Goal: Information Seeking & Learning: Find specific page/section

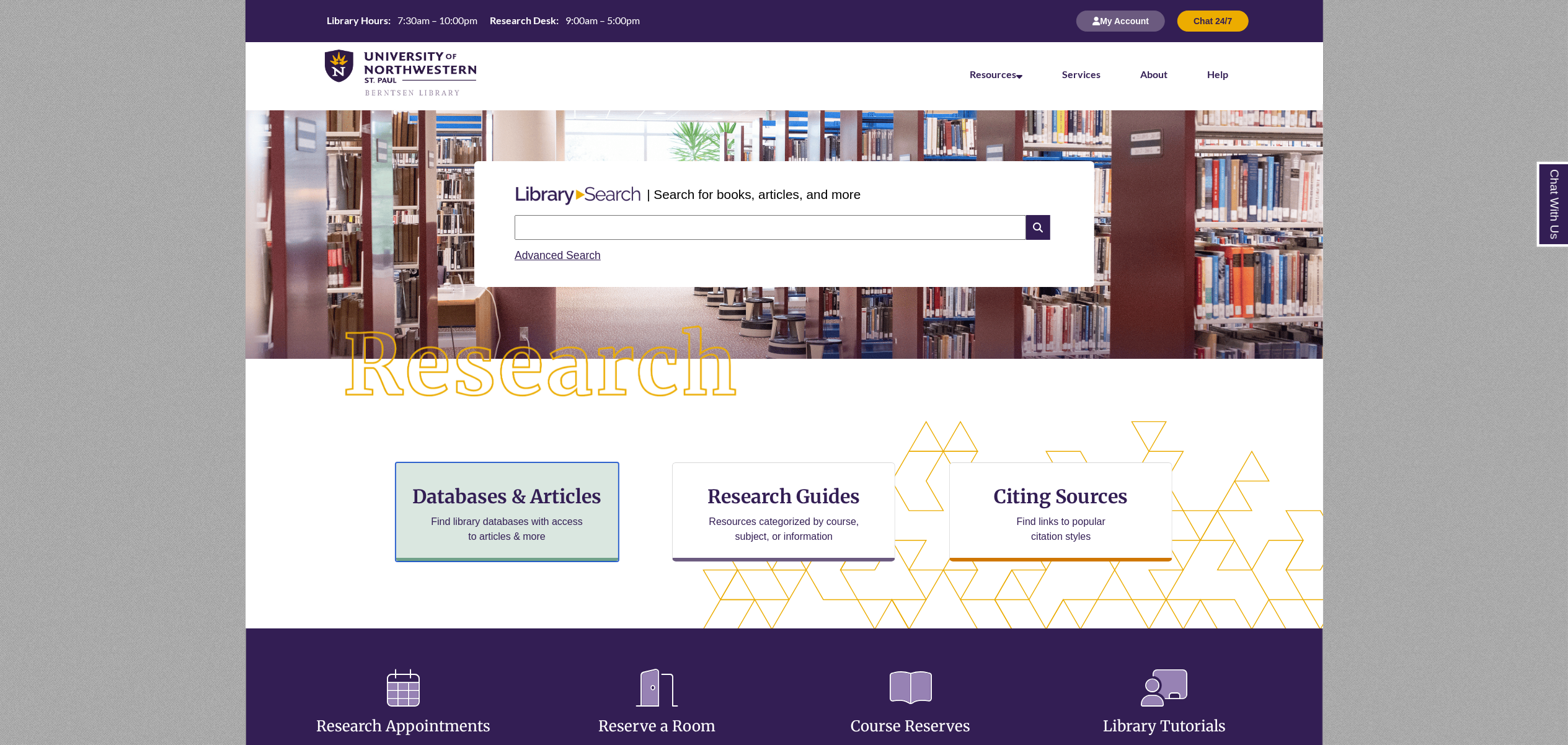
click at [511, 496] on h3 "Databases & Articles" at bounding box center [507, 497] width 202 height 24
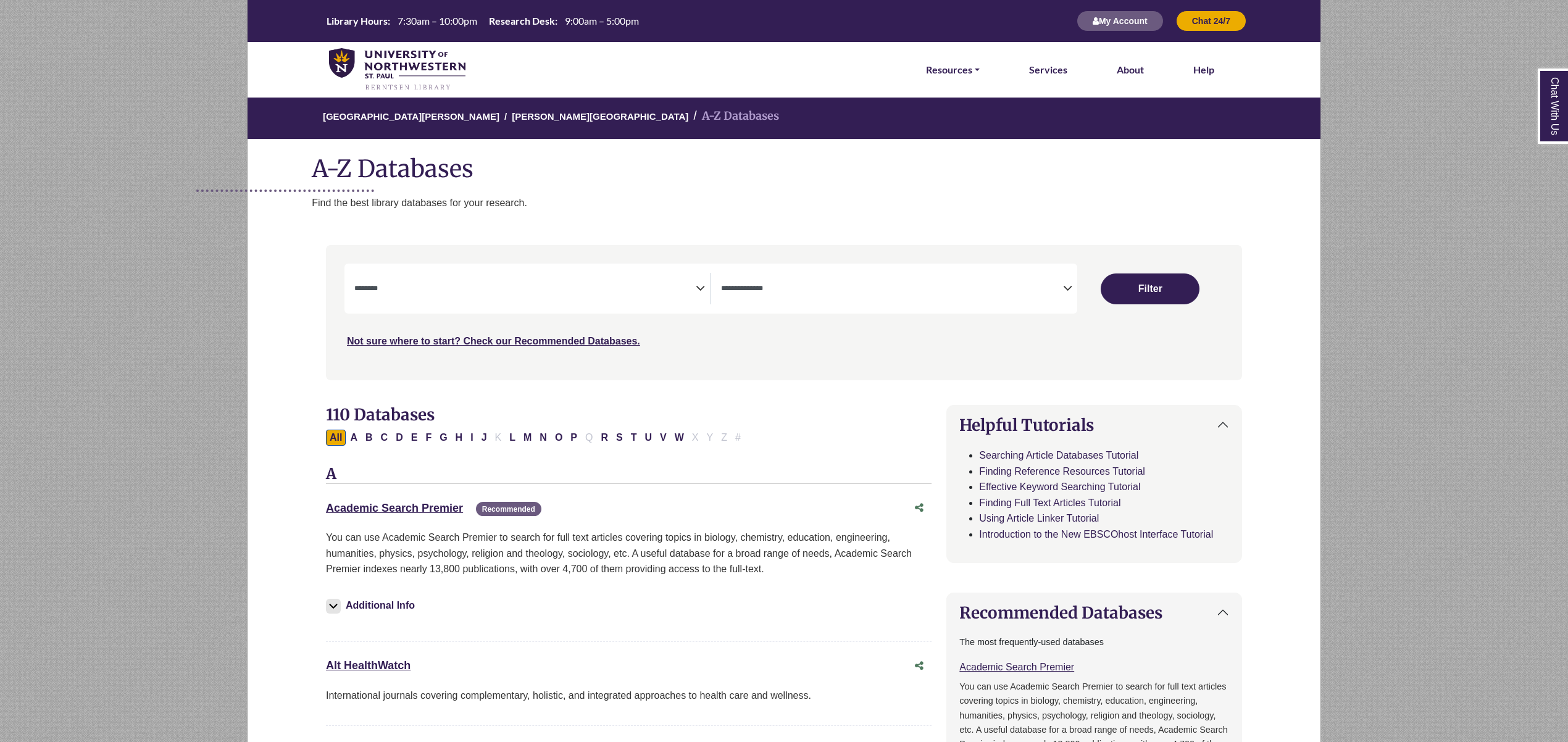
select select "Database Subject Filter"
select select "Database Types Filter"
click at [581, 440] on button "P" at bounding box center [573, 437] width 14 height 16
select select "Database Subject Filter"
select select "Database Types Filter"
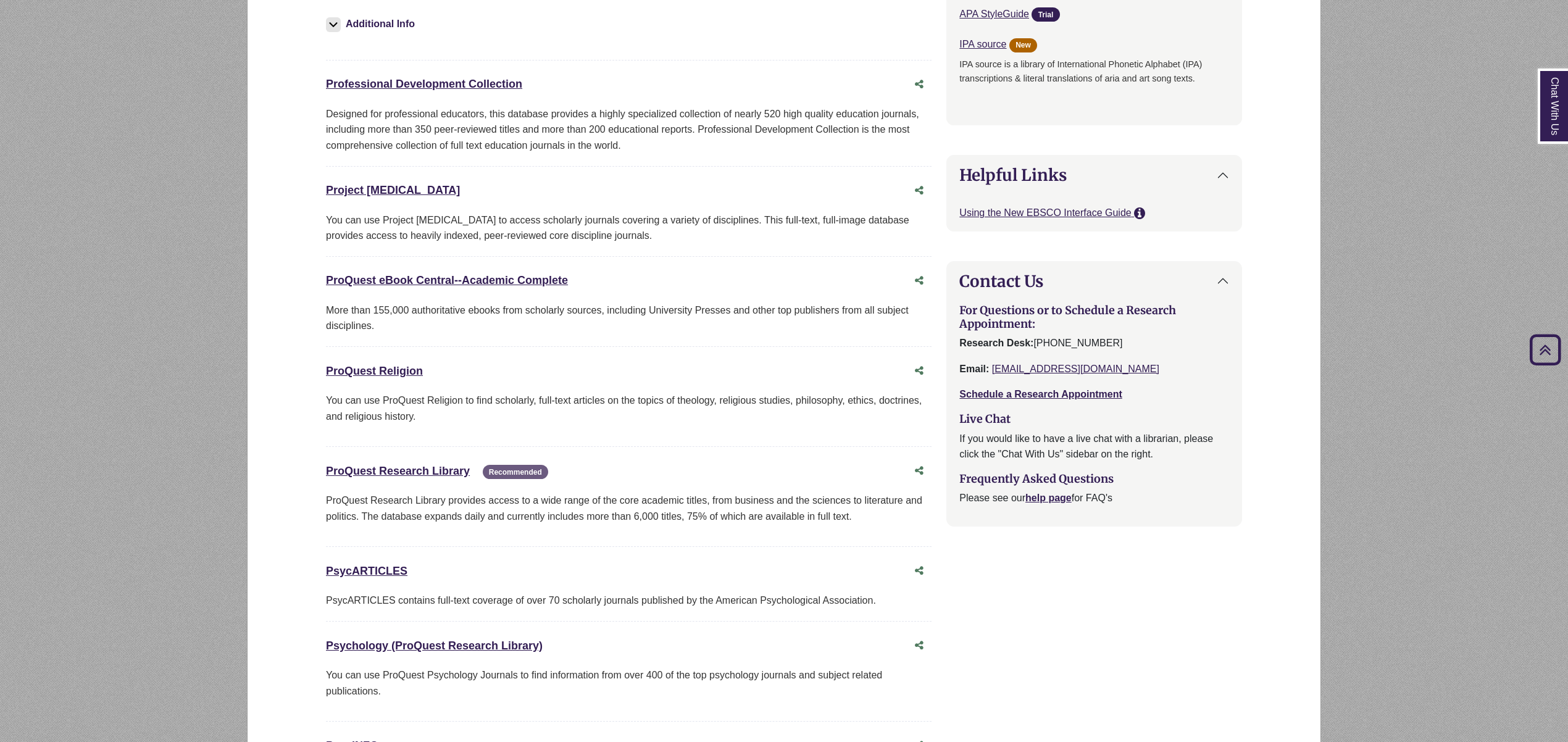
scroll to position [1111, 0]
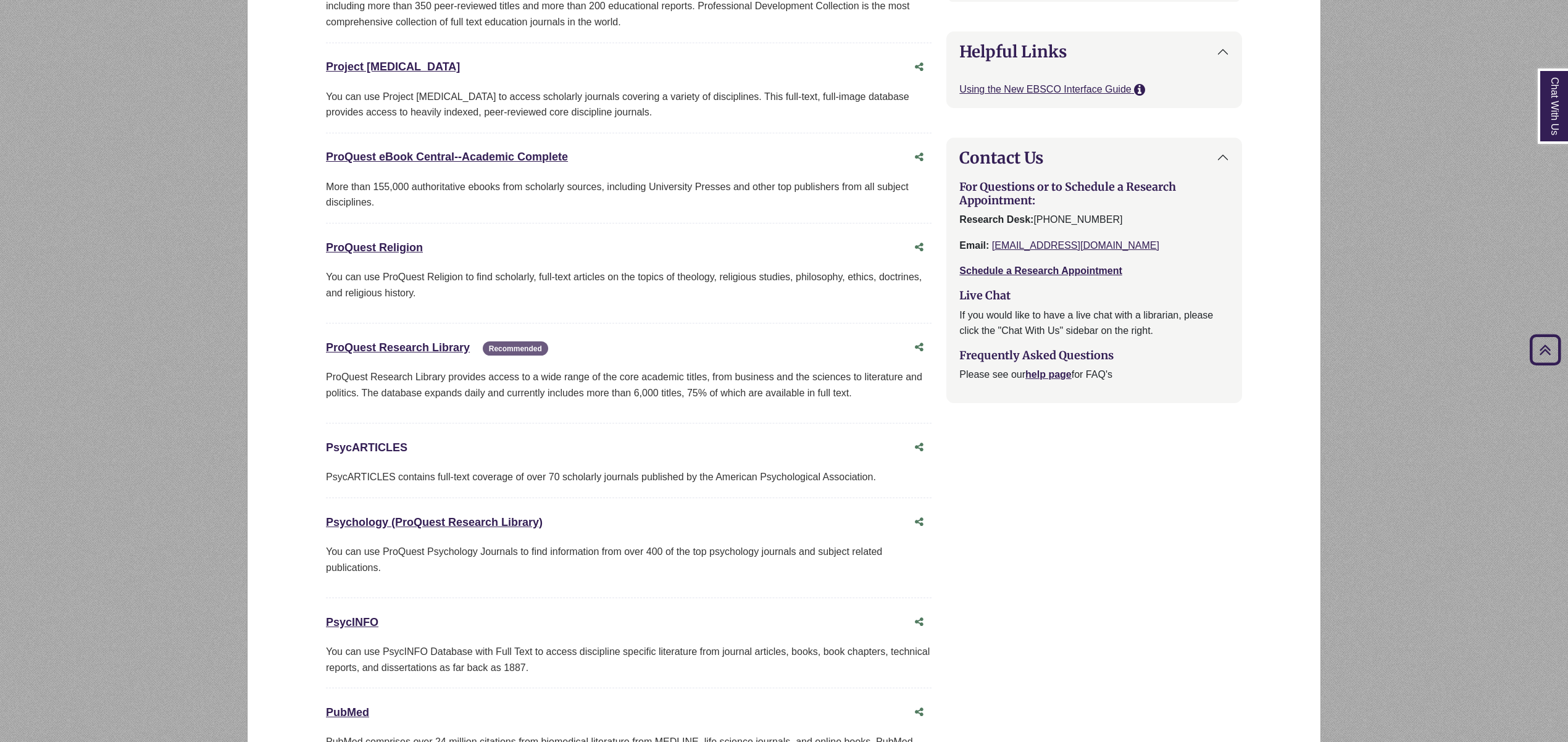
click at [363, 454] on link "PsycARTICLES This link opens in a new window" at bounding box center [367, 448] width 81 height 12
